Goal: Task Accomplishment & Management: Use online tool/utility

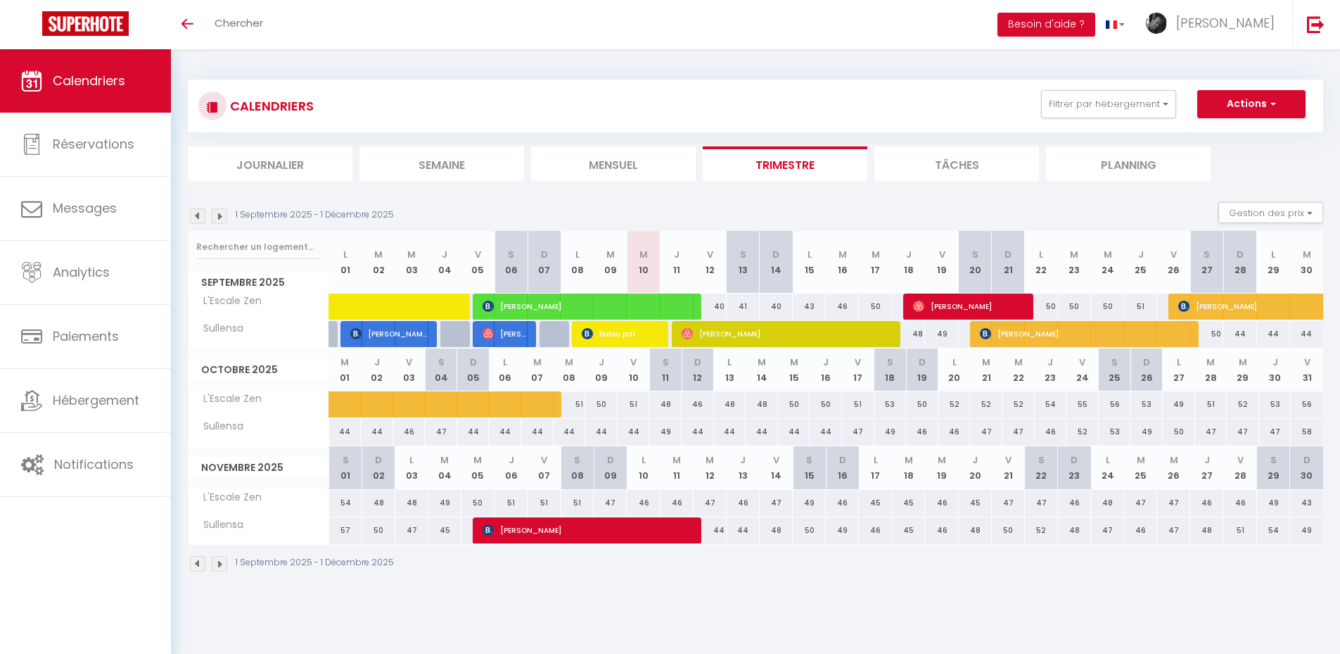
click at [630, 202] on div "1 Septembre 2025 - 1 Décembre 2025 Gestion des prix Nb Nuits minimum Règles Dis…" at bounding box center [756, 216] width 1136 height 29
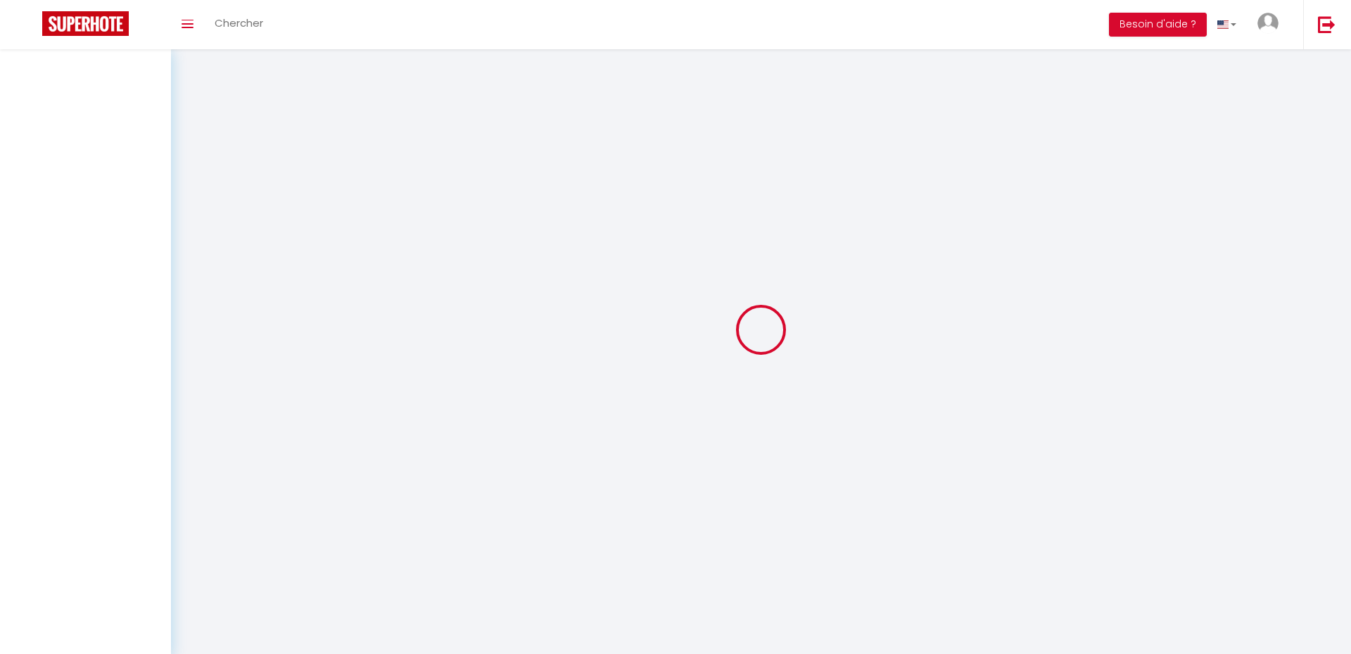
select select
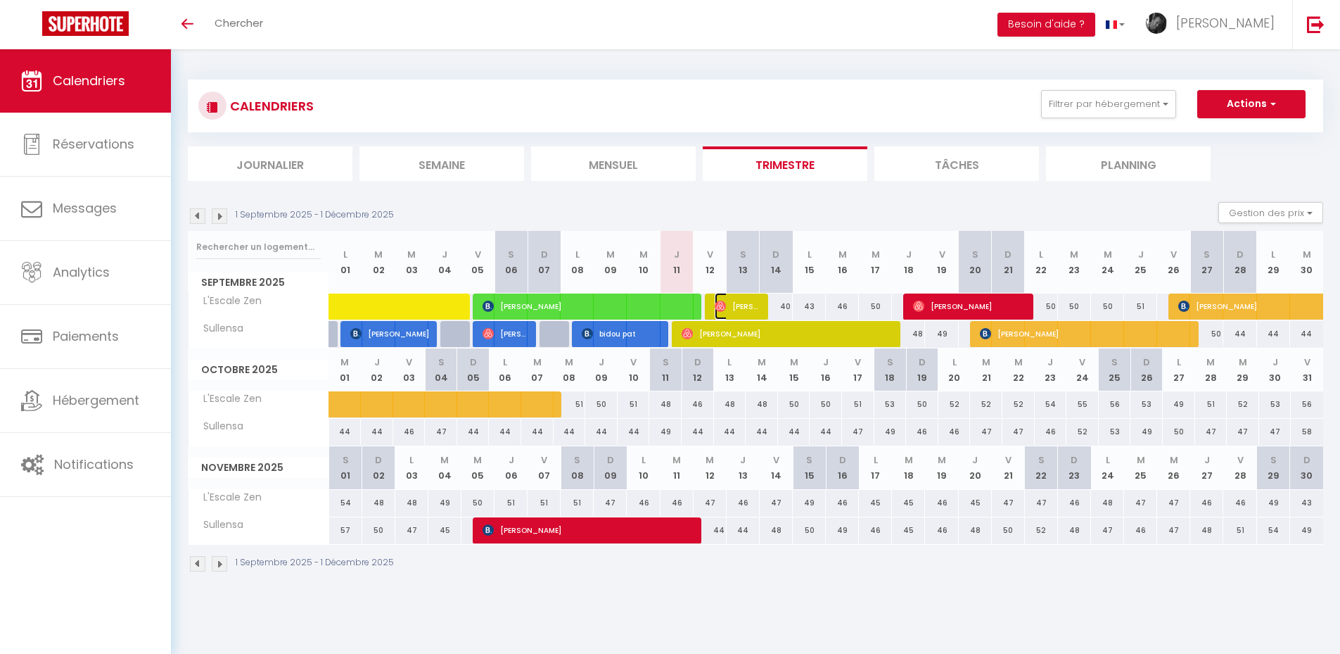
click at [720, 307] on img at bounding box center [720, 305] width 11 height 11
select select "OK"
select select "0"
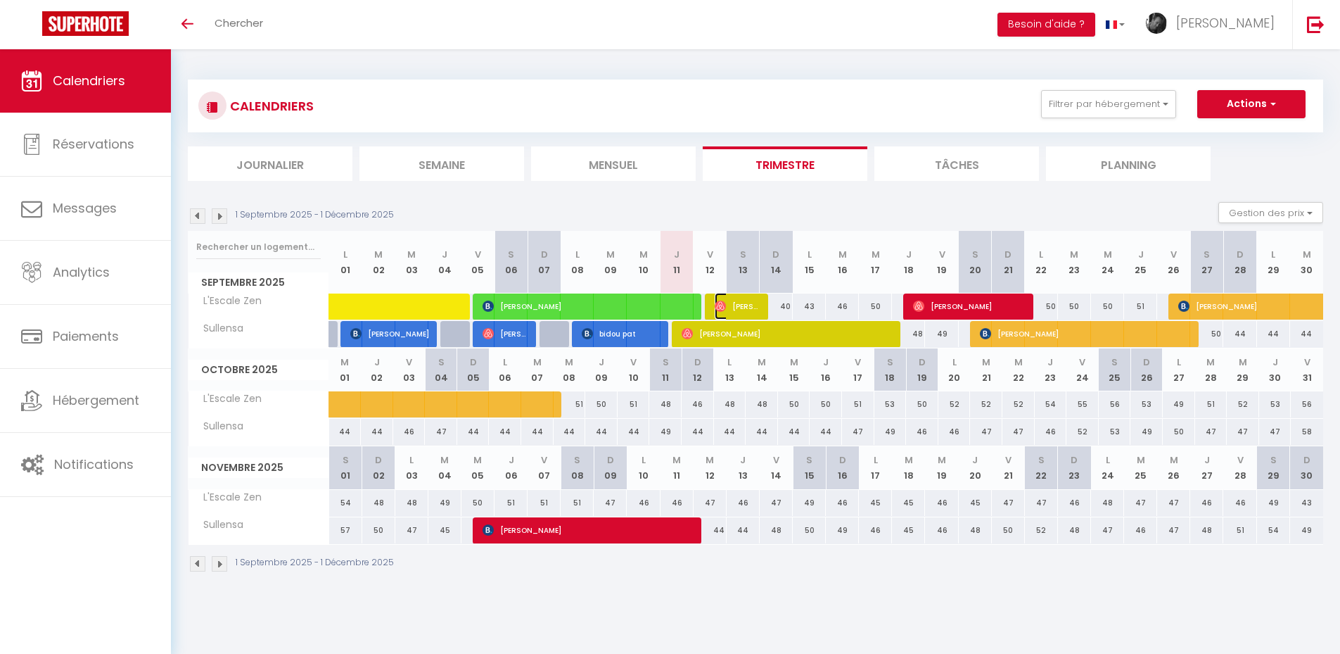
select select "1"
select select
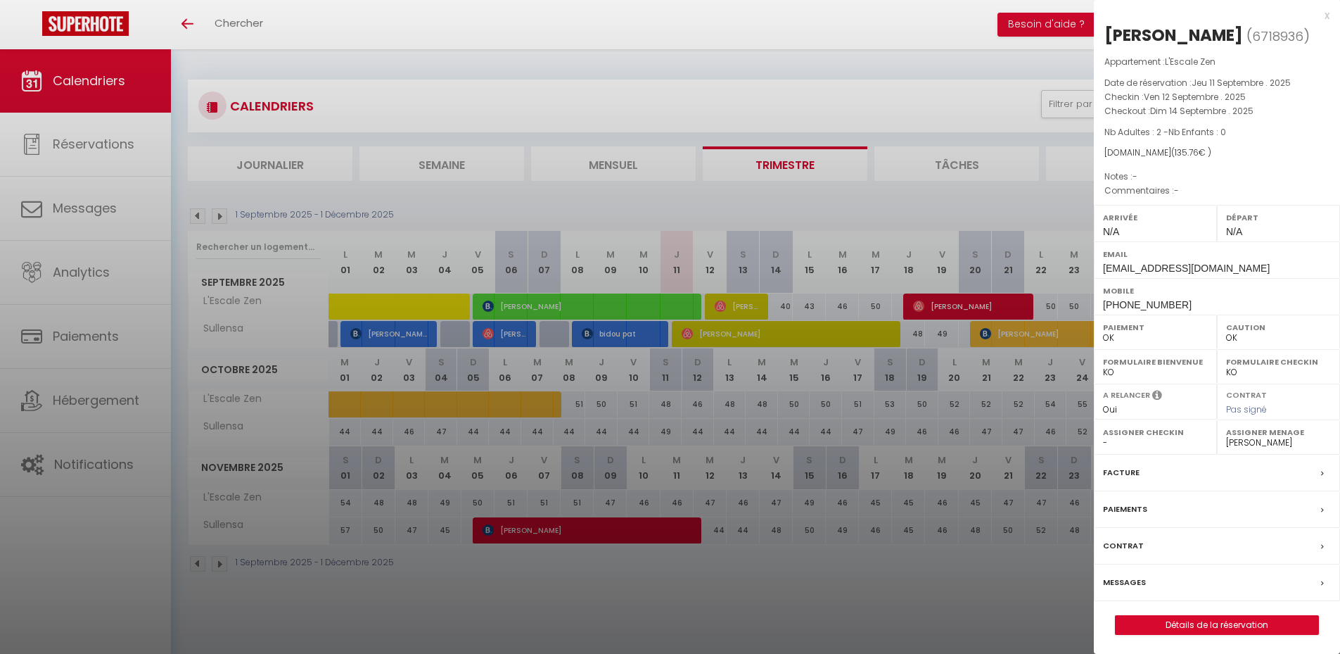
click at [708, 338] on div at bounding box center [670, 327] width 1340 height 654
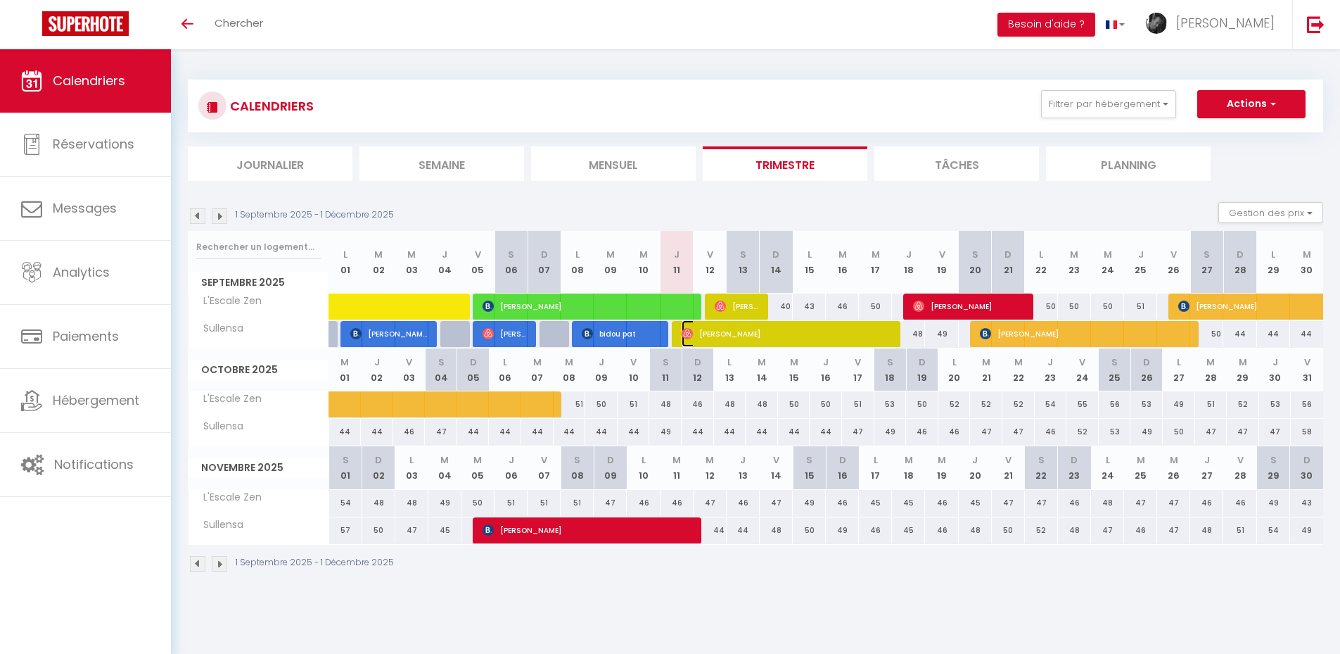
click at [708, 338] on span "[PERSON_NAME]" at bounding box center [787, 333] width 210 height 27
select select "50118"
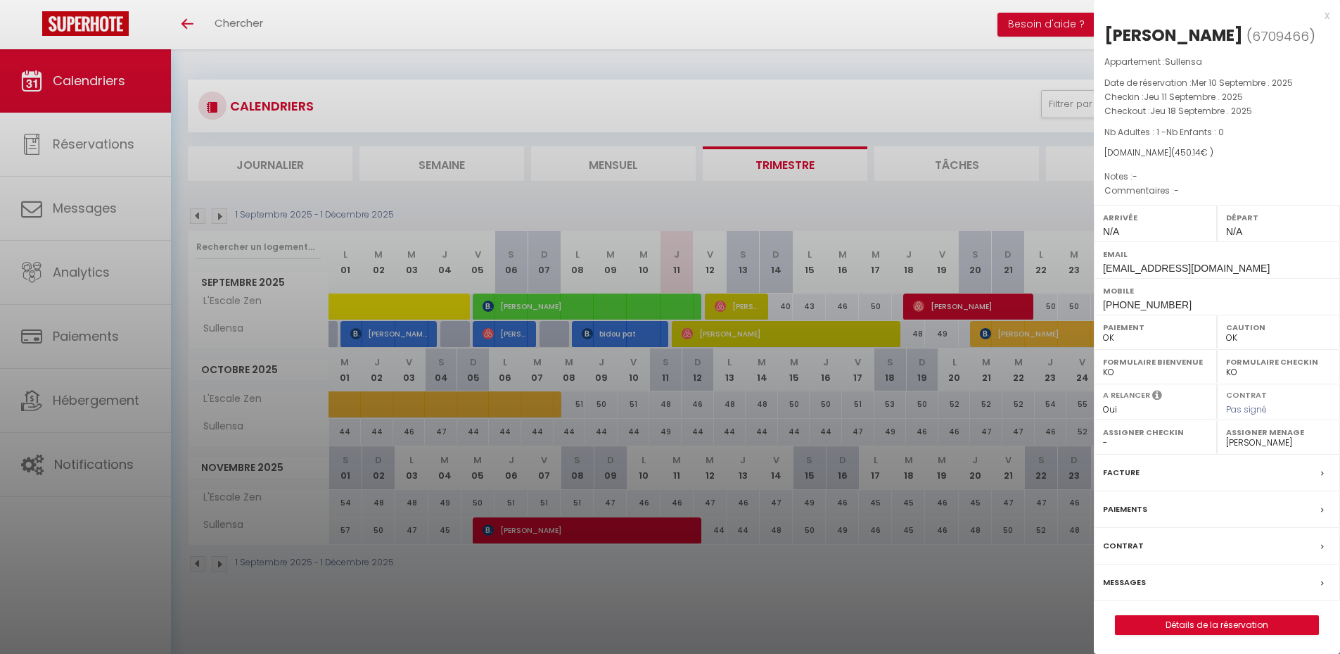
click at [912, 202] on div at bounding box center [670, 327] width 1340 height 654
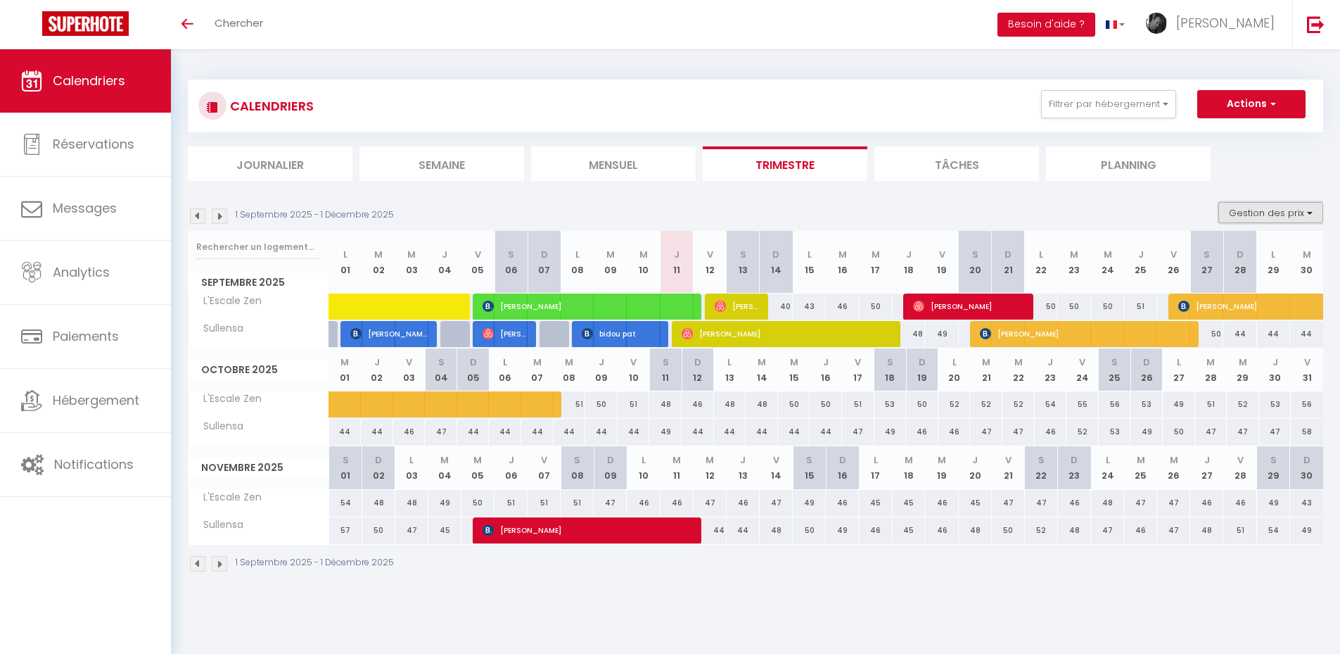
click at [1288, 210] on button "Gestion des prix" at bounding box center [1271, 212] width 105 height 21
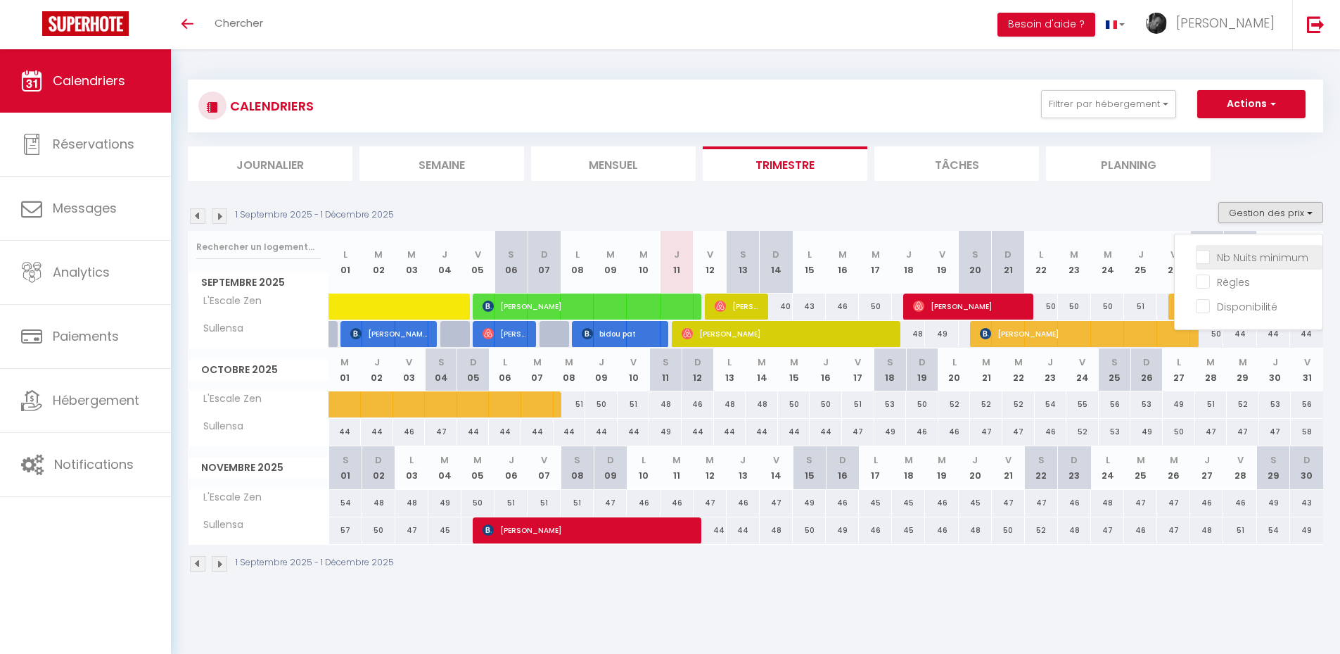
click at [1248, 255] on input "Nb Nuits minimum" at bounding box center [1259, 256] width 127 height 14
checkbox input "true"
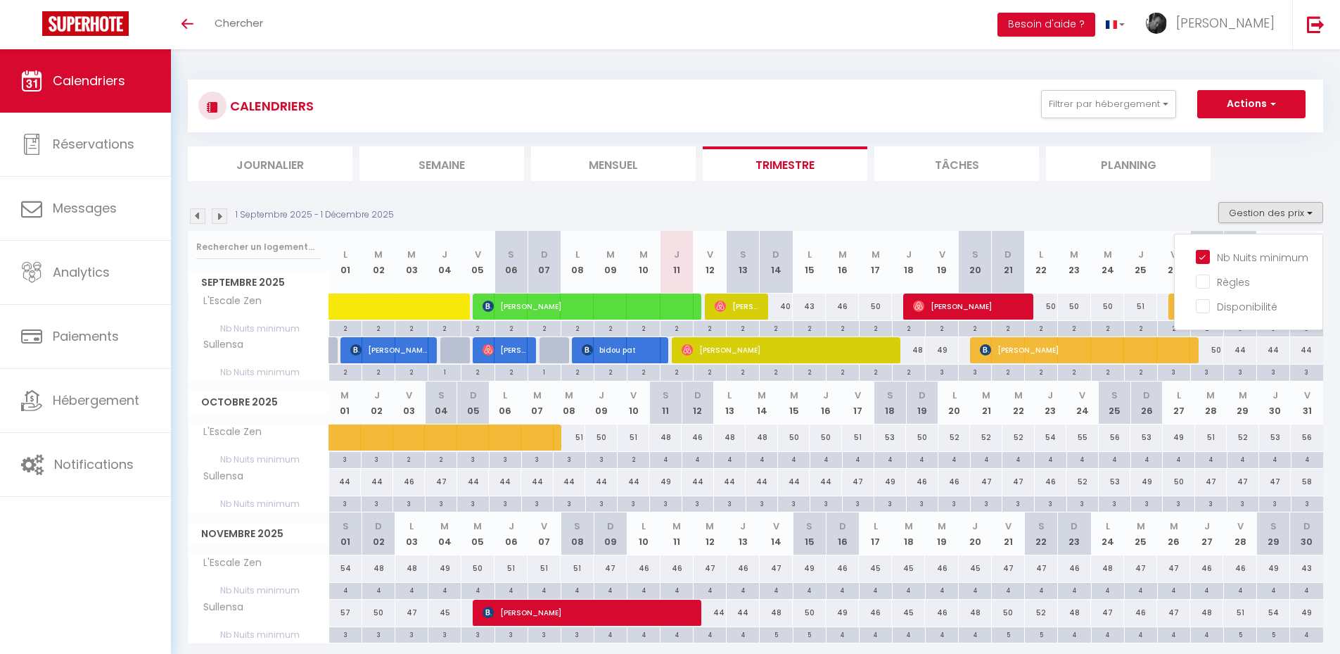
click at [1062, 212] on div "1 Septembre 2025 - 1 Décembre 2025 Gestion des prix Nb Nuits minimum Règles Dis…" at bounding box center [756, 216] width 1136 height 29
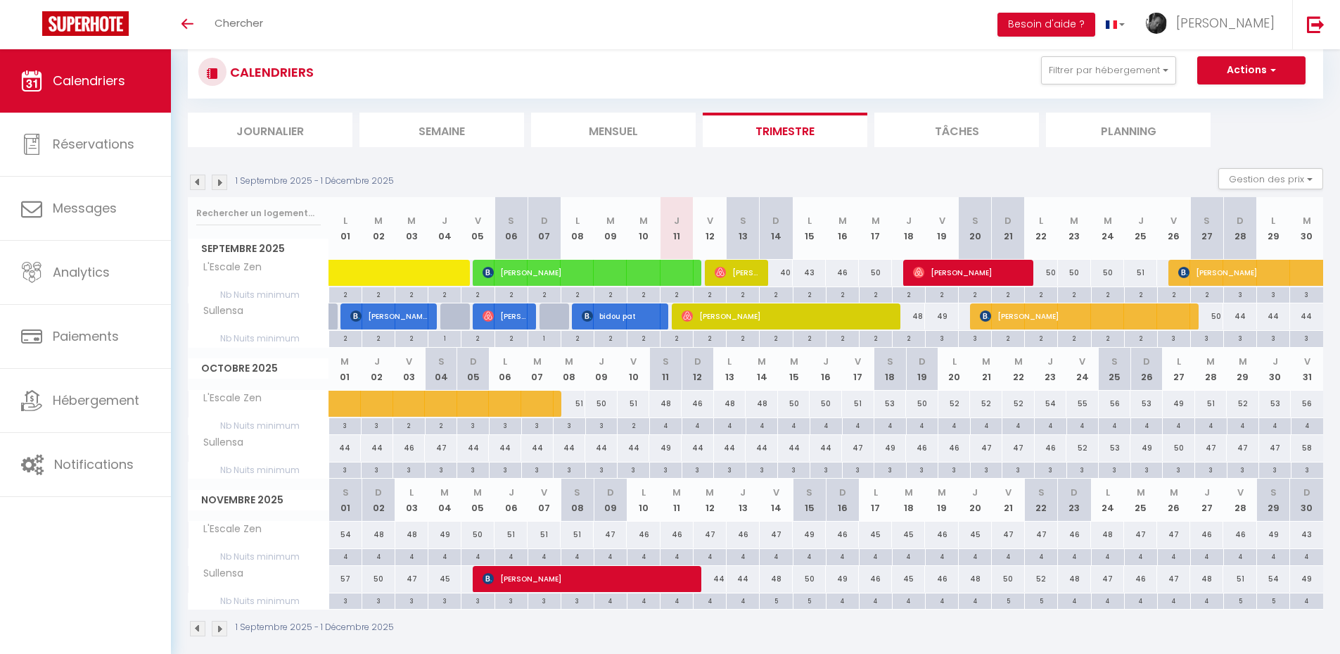
scroll to position [49, 0]
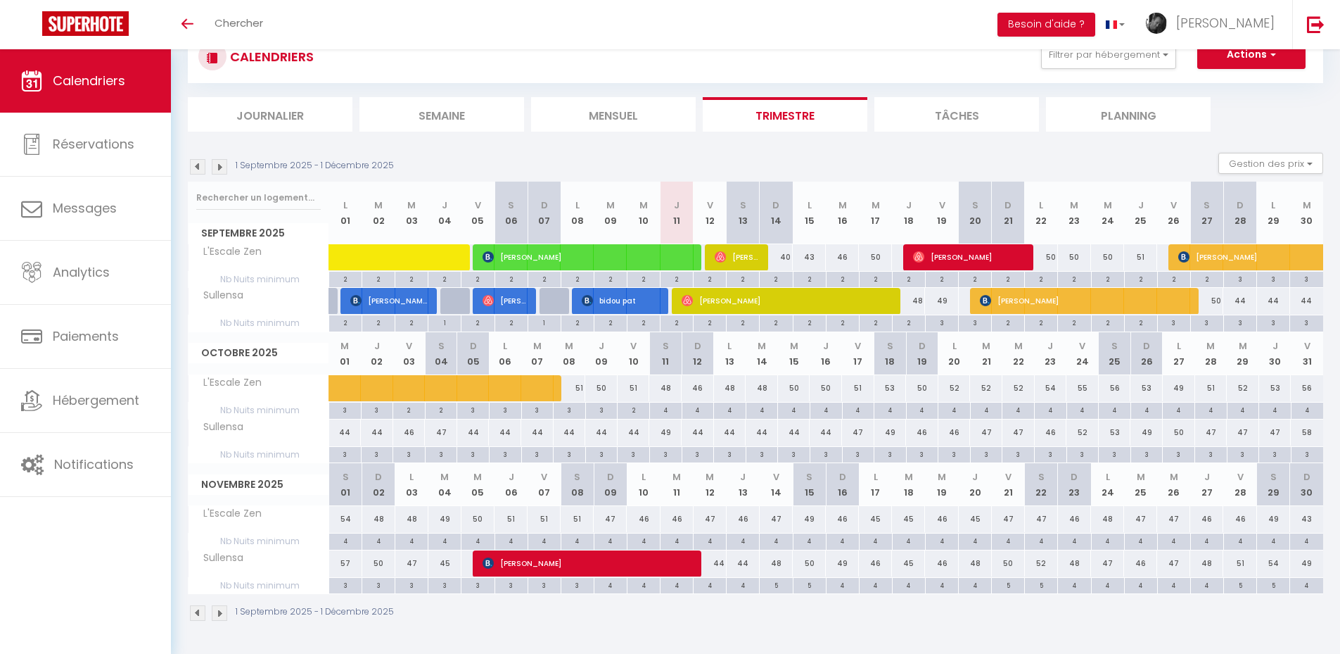
click at [220, 168] on img at bounding box center [219, 166] width 15 height 15
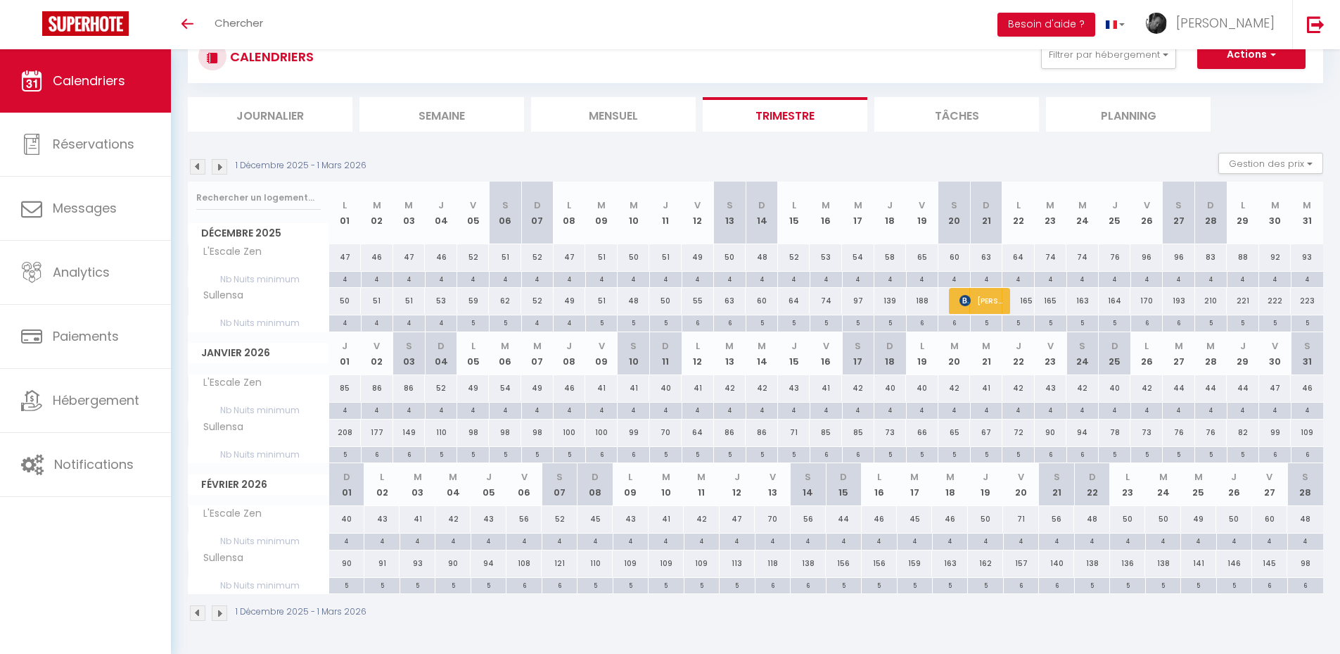
click at [197, 167] on img at bounding box center [197, 166] width 15 height 15
